Goal: Task Accomplishment & Management: Complete application form

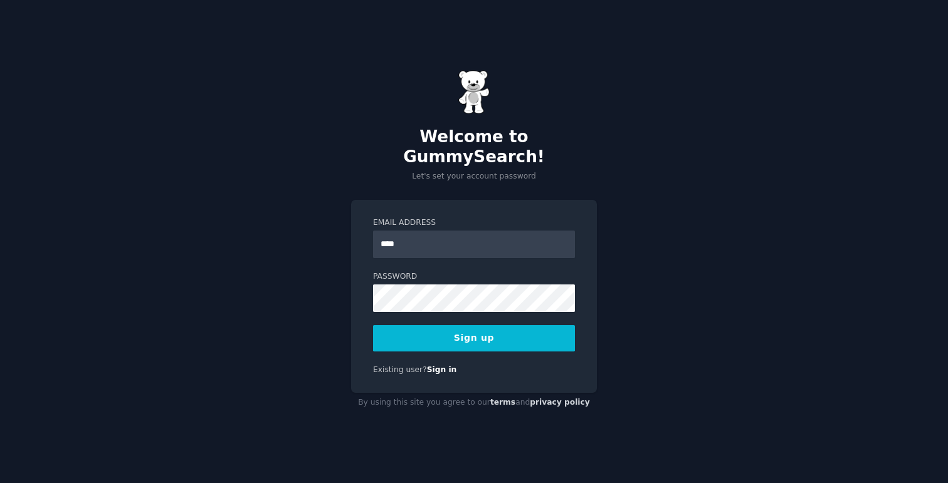
type input "**********"
click at [492, 325] on button "Sign up" at bounding box center [474, 338] width 202 height 26
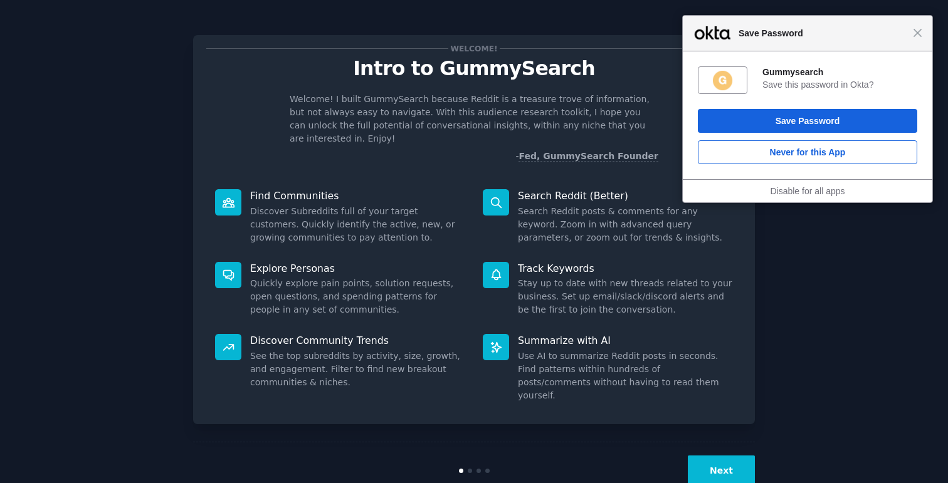
click at [911, 36] on span "Save Password" at bounding box center [822, 33] width 181 height 15
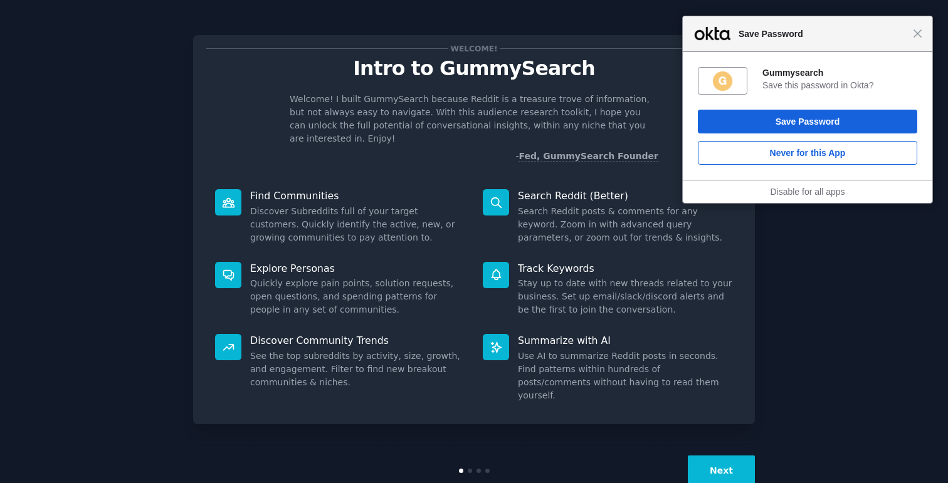
click at [925, 31] on div "Close Save Password" at bounding box center [808, 34] width 250 height 36
click at [918, 36] on span "Close" at bounding box center [917, 33] width 9 height 9
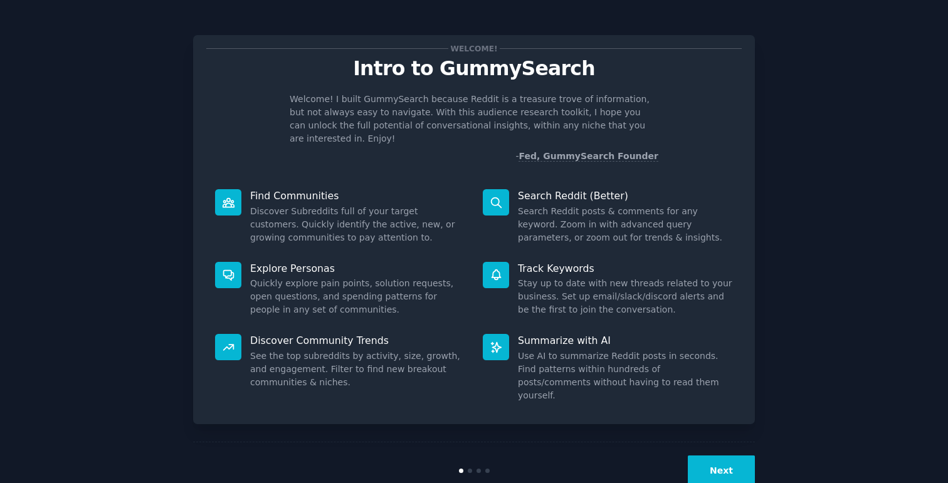
click at [716, 456] on button "Next" at bounding box center [721, 471] width 67 height 31
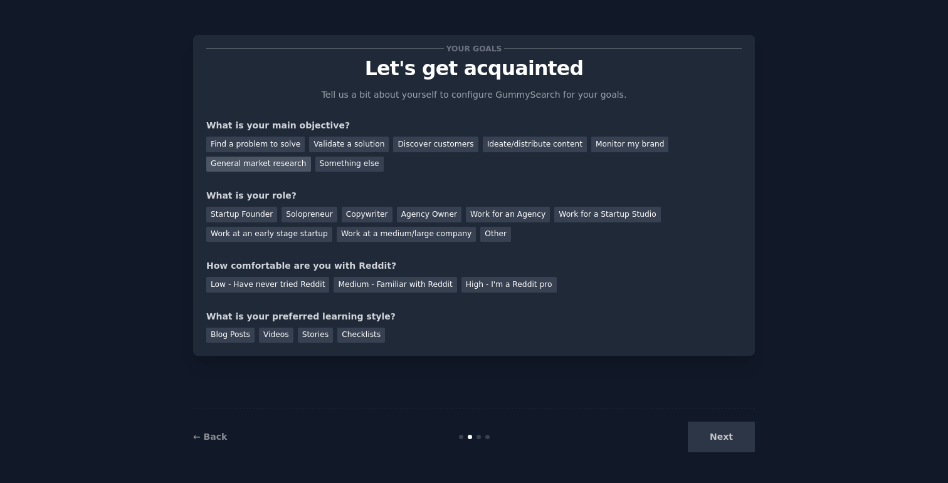
click at [268, 166] on div "General market research" at bounding box center [258, 165] width 105 height 16
click at [366, 232] on div "Work at a medium/large company" at bounding box center [406, 235] width 139 height 16
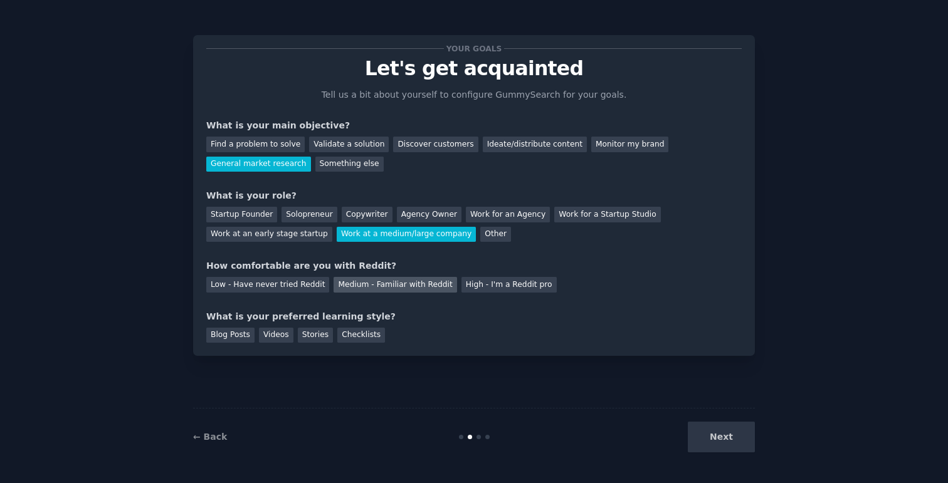
click at [350, 287] on div "Medium - Familiar with Reddit" at bounding box center [395, 285] width 123 height 16
click at [221, 335] on div "Blog Posts" at bounding box center [230, 336] width 48 height 16
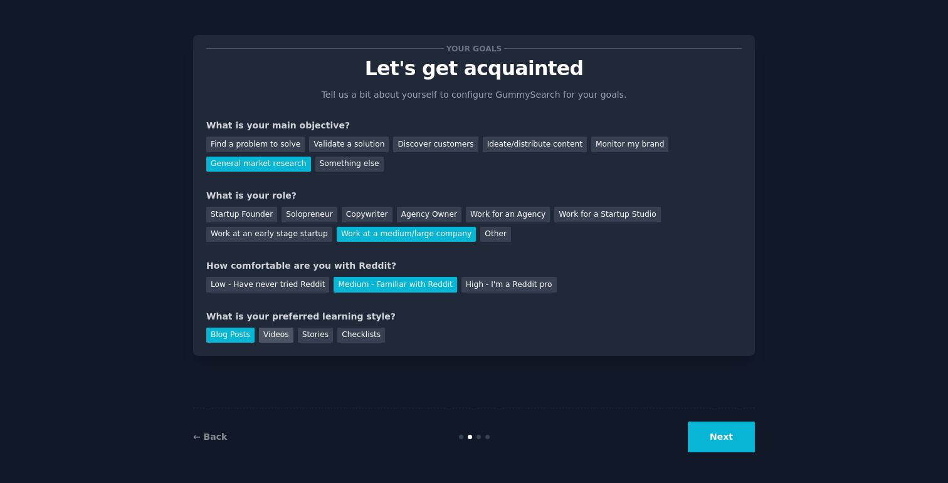
click at [271, 335] on div "Videos" at bounding box center [276, 336] width 34 height 16
click at [226, 337] on div "Blog Posts" at bounding box center [230, 336] width 48 height 16
click at [271, 334] on div "Videos" at bounding box center [276, 336] width 34 height 16
click at [717, 428] on button "Next" at bounding box center [721, 437] width 67 height 31
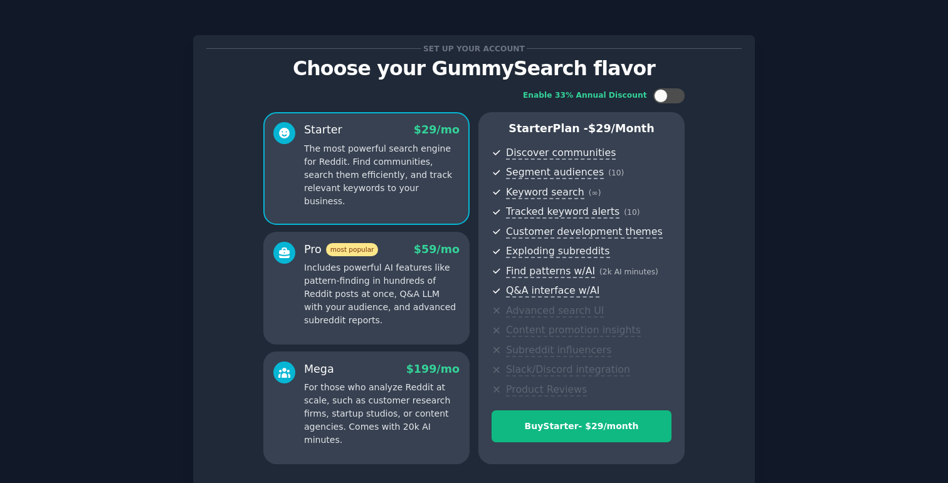
click at [400, 283] on p "Includes powerful AI features like pattern-finding in hundreds of Reddit posts …" at bounding box center [381, 294] width 155 height 66
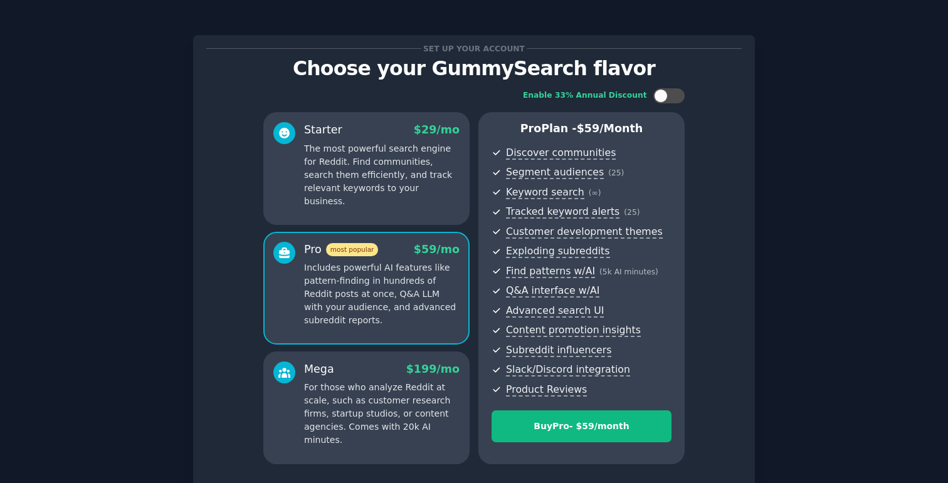
click at [365, 293] on p "Includes powerful AI features like pattern-finding in hundreds of Reddit posts …" at bounding box center [381, 294] width 155 height 66
click at [372, 174] on p "The most powerful search engine for Reddit. Find communities, search them effic…" at bounding box center [381, 175] width 155 height 66
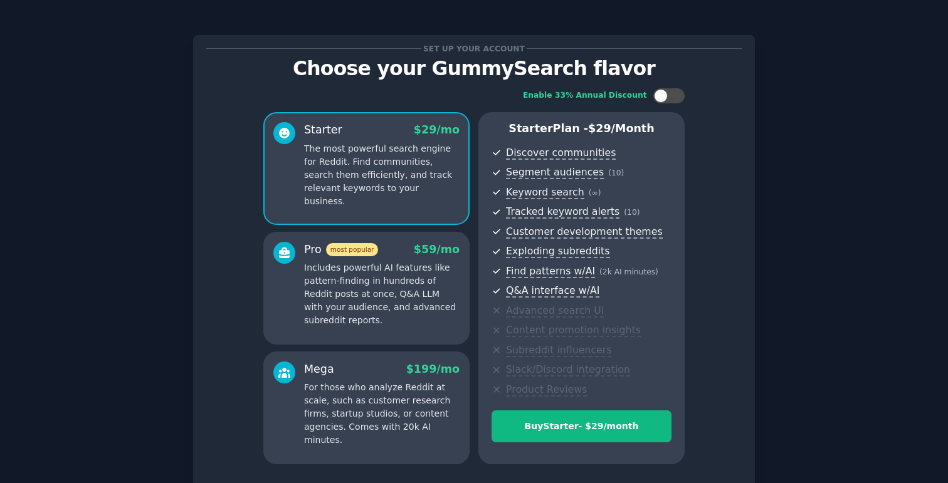
scroll to position [100, 0]
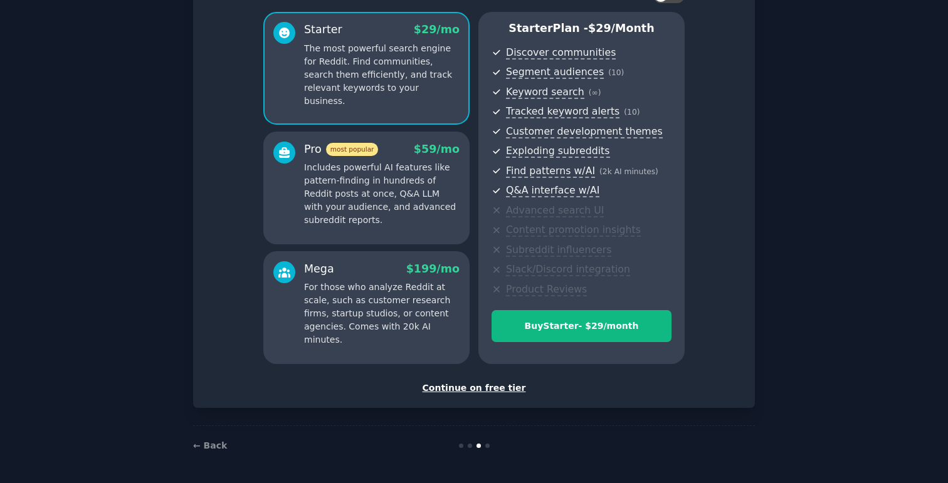
click at [478, 388] on div "Continue on free tier" at bounding box center [473, 388] width 535 height 13
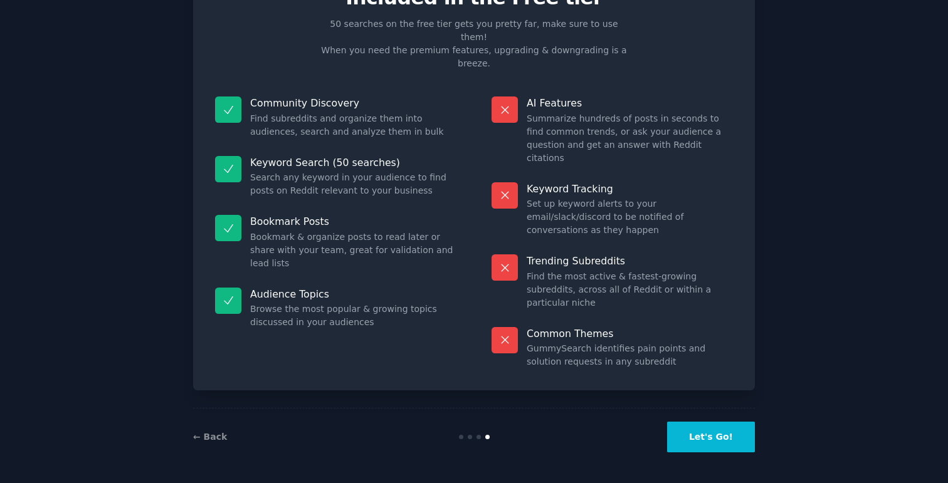
scroll to position [5, 0]
